Goal: Check status

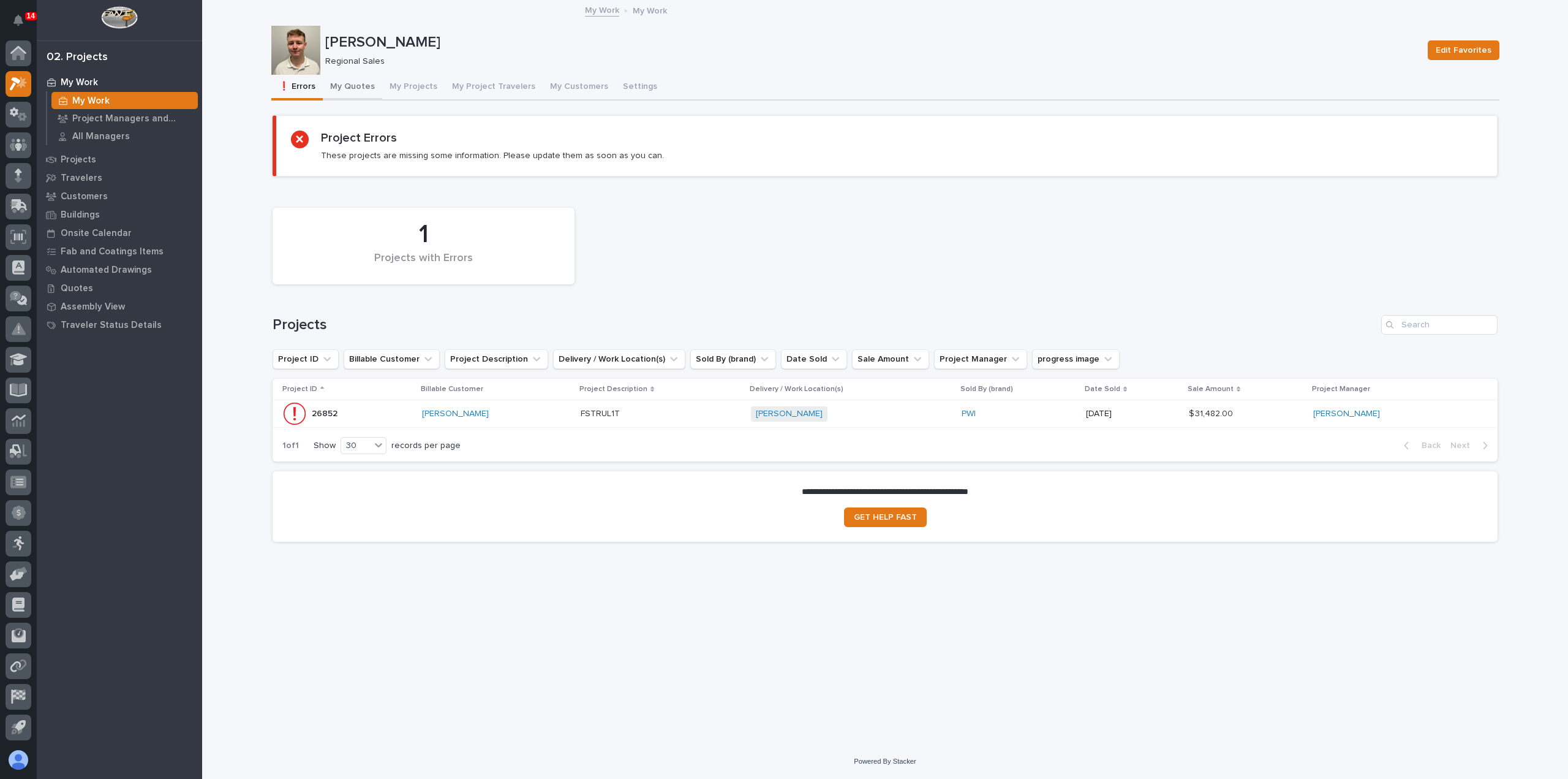
click at [357, 87] on button "My Quotes" at bounding box center [352, 88] width 60 height 26
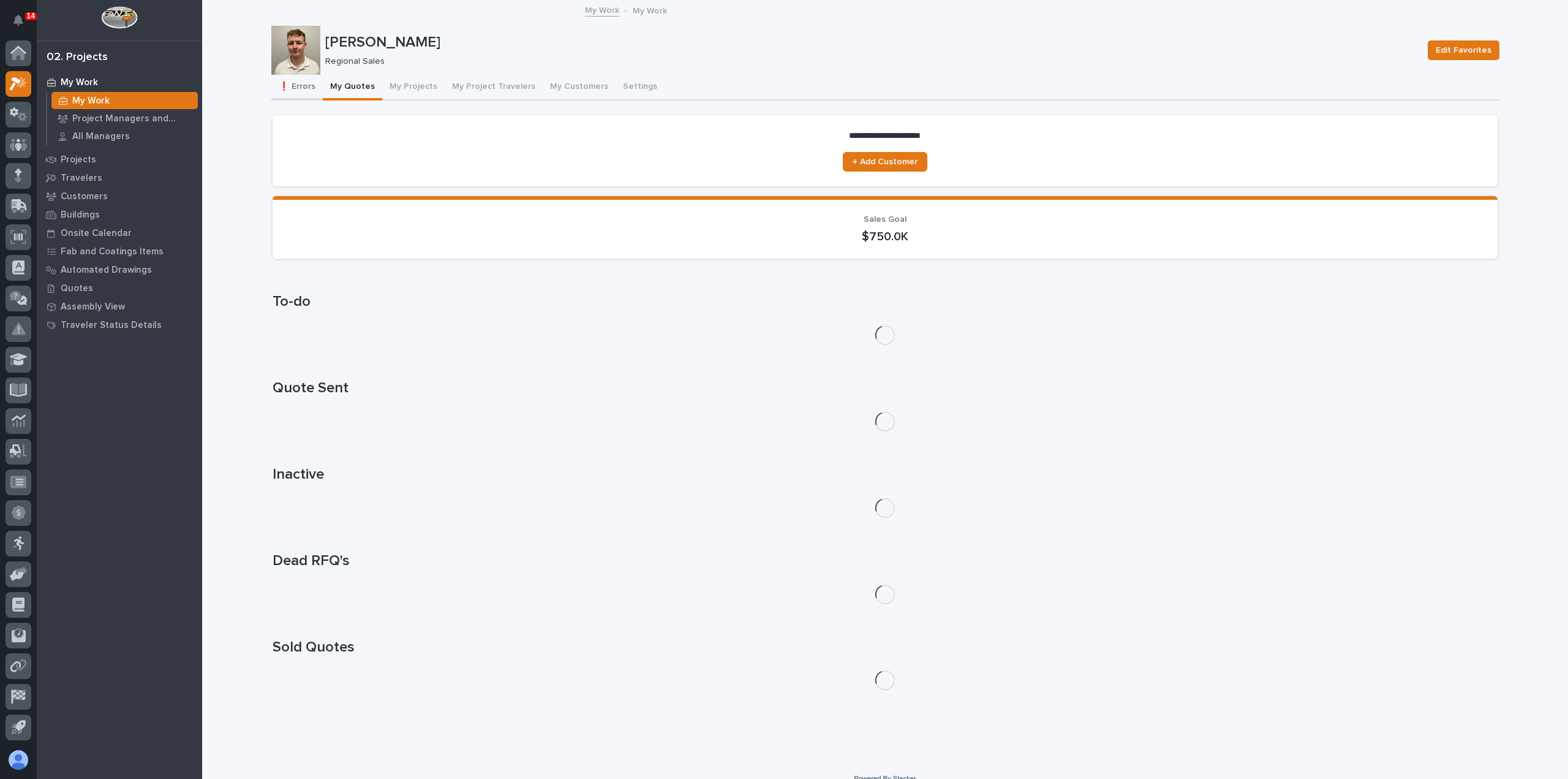
click at [276, 85] on button "❗ Errors" at bounding box center [297, 88] width 51 height 26
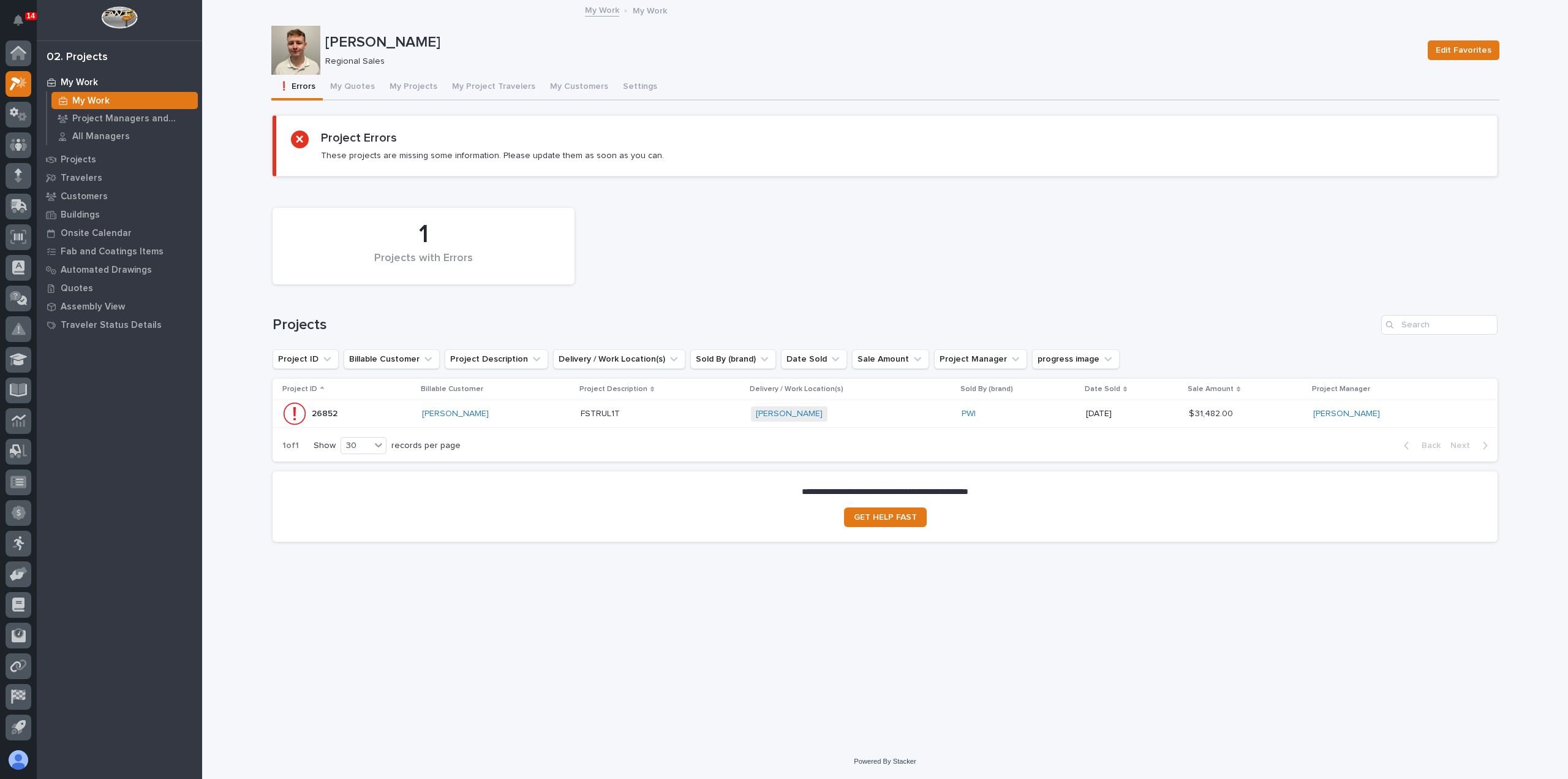
click at [684, 417] on p at bounding box center [661, 414] width 160 height 10
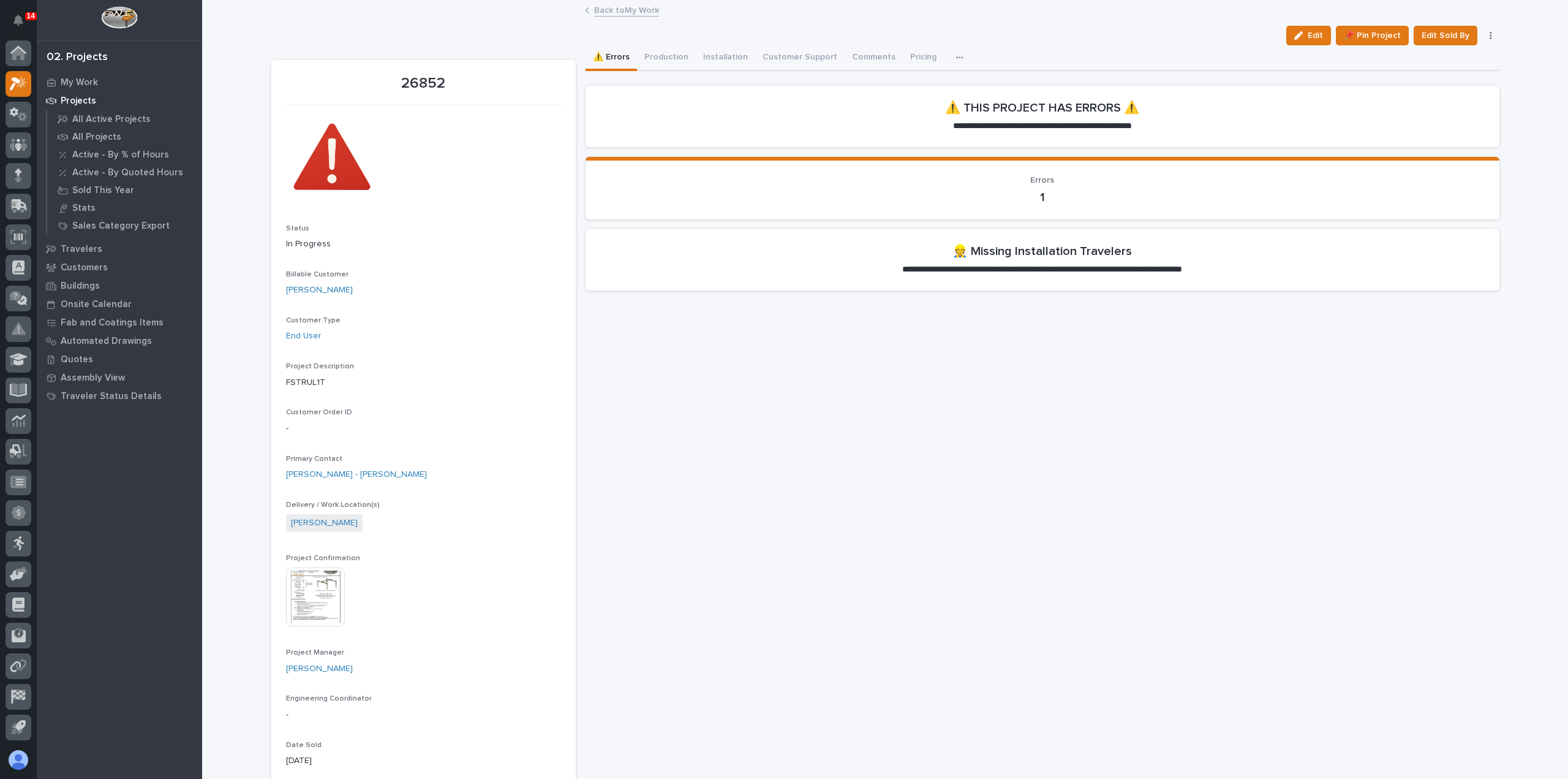
click at [610, 8] on link "Back to My Work" at bounding box center [627, 9] width 65 height 14
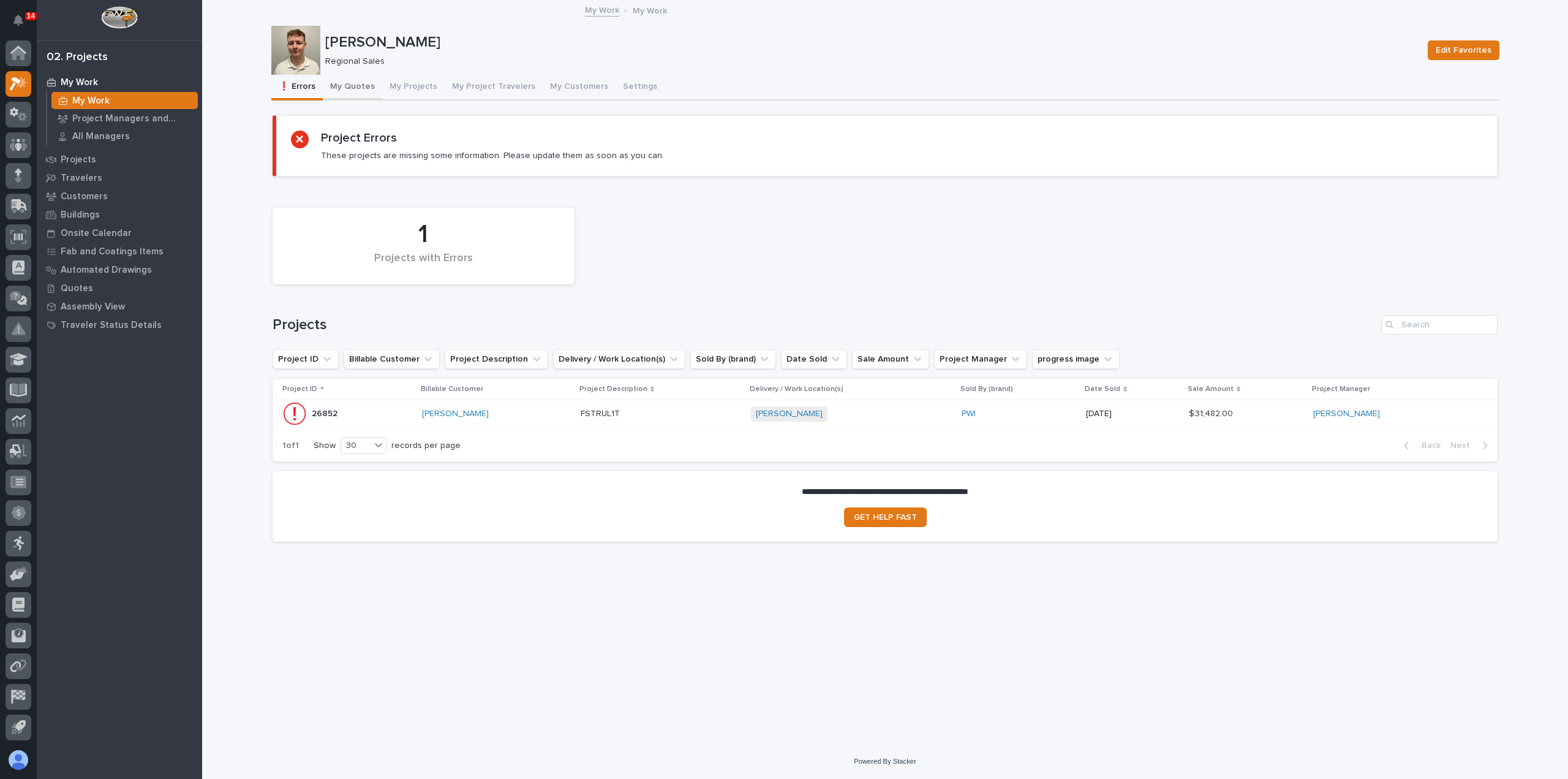
click at [367, 86] on button "My Quotes" at bounding box center [352, 88] width 60 height 26
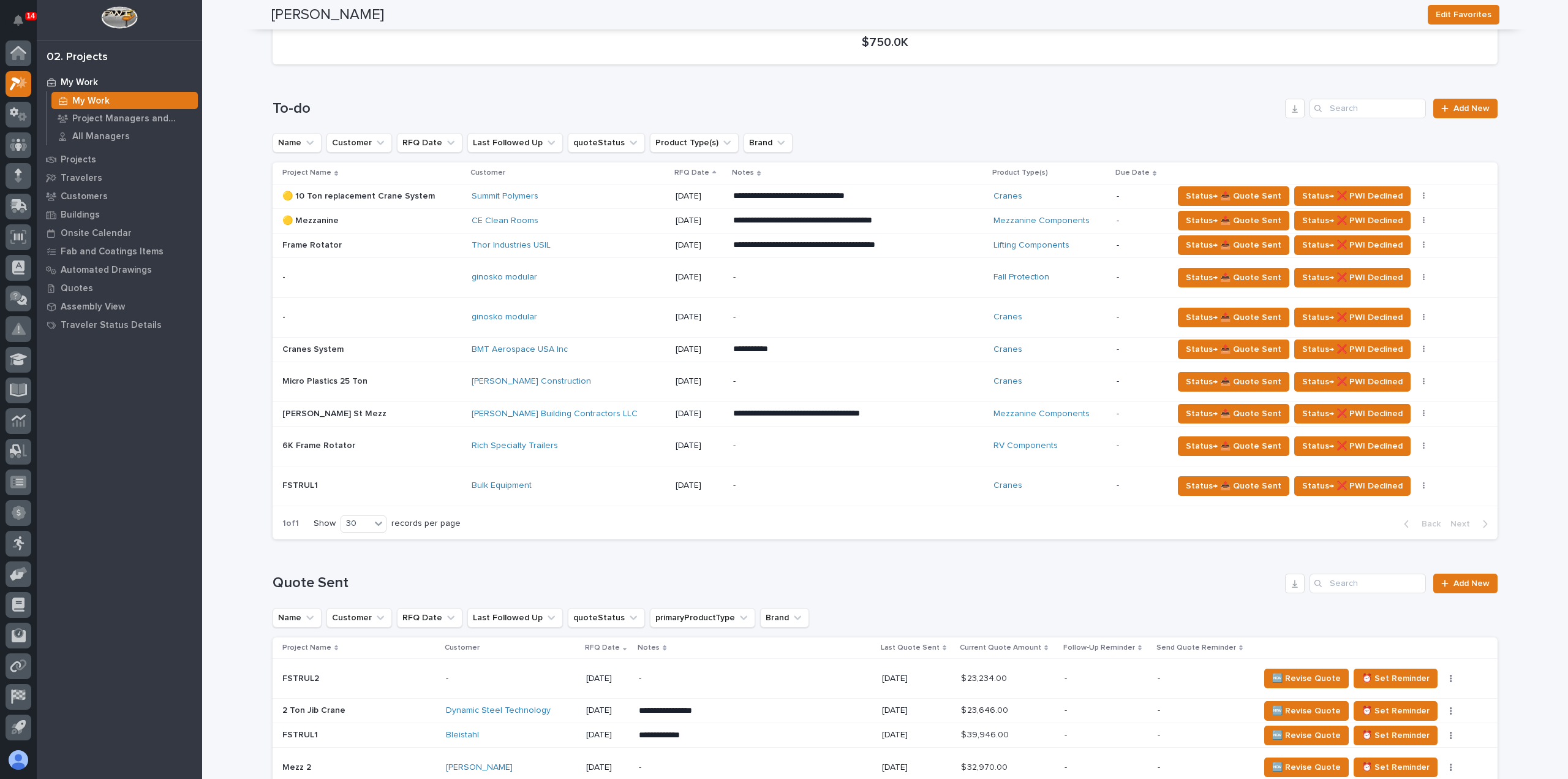
scroll to position [184, 0]
